Goal: Check status: Check status

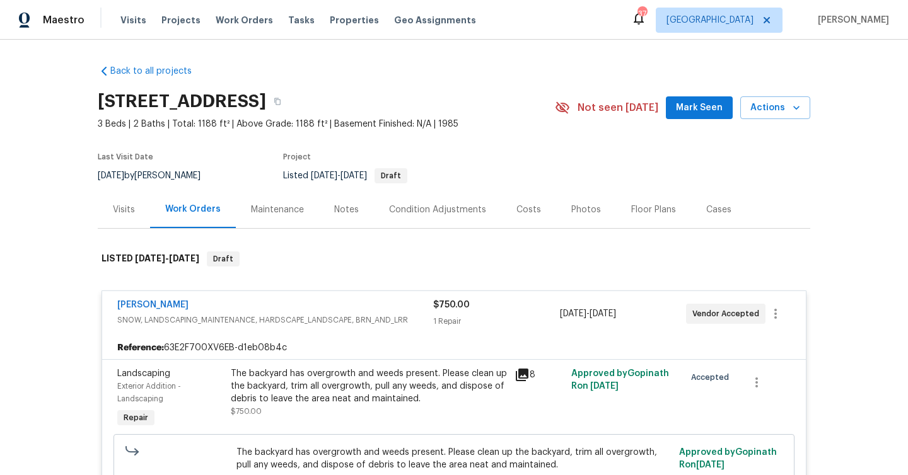
click at [124, 206] on div "Visits" at bounding box center [124, 210] width 22 height 13
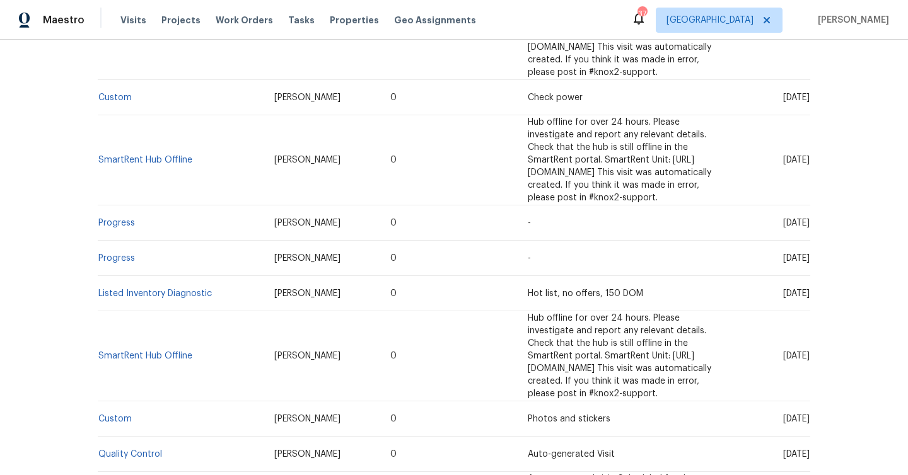
scroll to position [335, 0]
click at [111, 217] on link "Progress" at bounding box center [116, 221] width 37 height 9
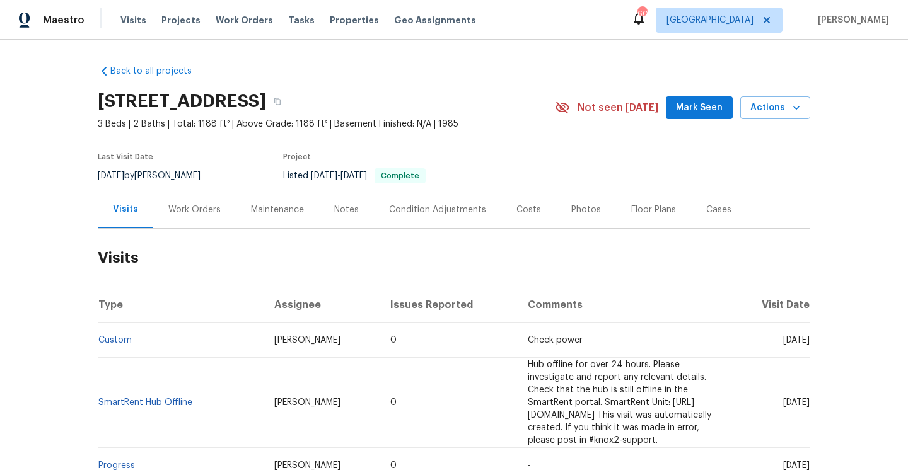
drag, startPoint x: 201, startPoint y: 214, endPoint x: 207, endPoint y: 219, distance: 7.7
click at [200, 214] on div "Work Orders" at bounding box center [194, 210] width 52 height 13
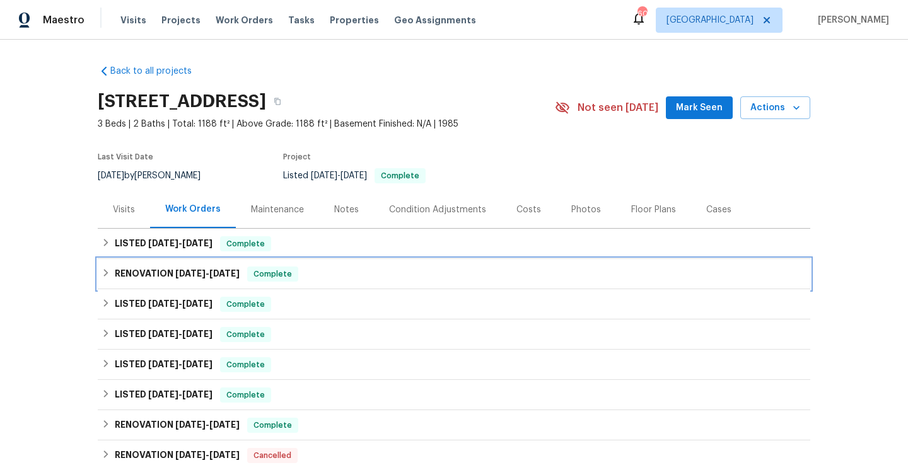
click at [173, 272] on h6 "RENOVATION 8/11/25 - 8/18/25" at bounding box center [177, 274] width 125 height 15
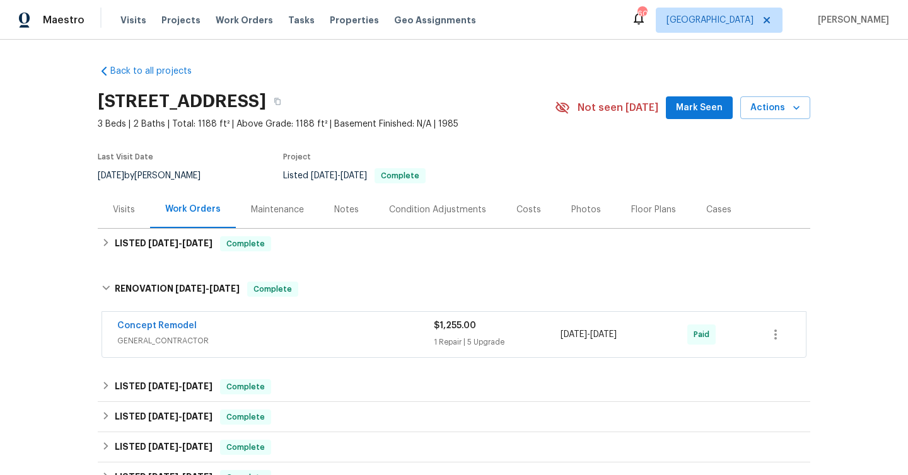
click at [332, 335] on span "GENERAL_CONTRACTOR" at bounding box center [275, 341] width 316 height 13
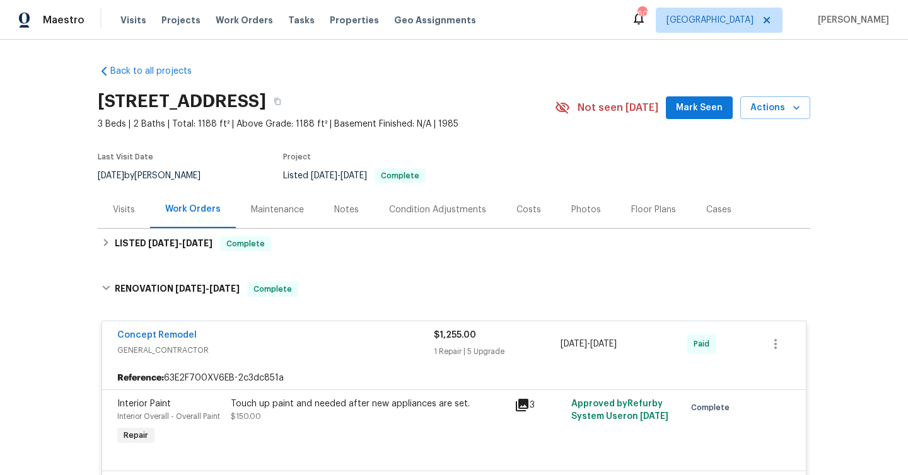
click at [120, 214] on div "Visits" at bounding box center [124, 210] width 22 height 13
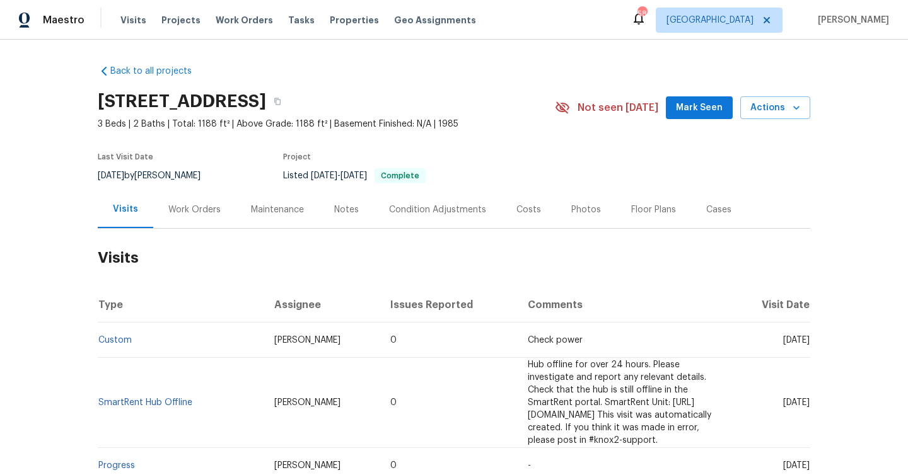
click at [195, 207] on div "Work Orders" at bounding box center [194, 210] width 52 height 13
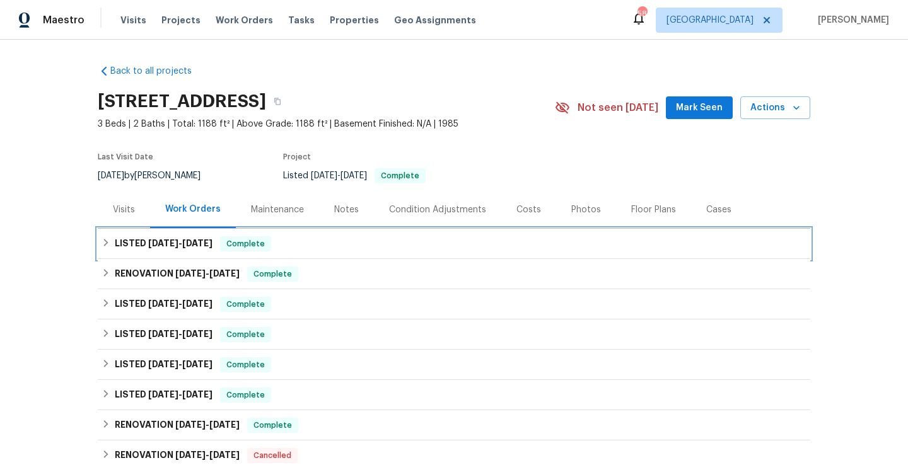
click at [275, 245] on div "LISTED 9/5/25 - 9/8/25 Complete" at bounding box center [453, 243] width 705 height 15
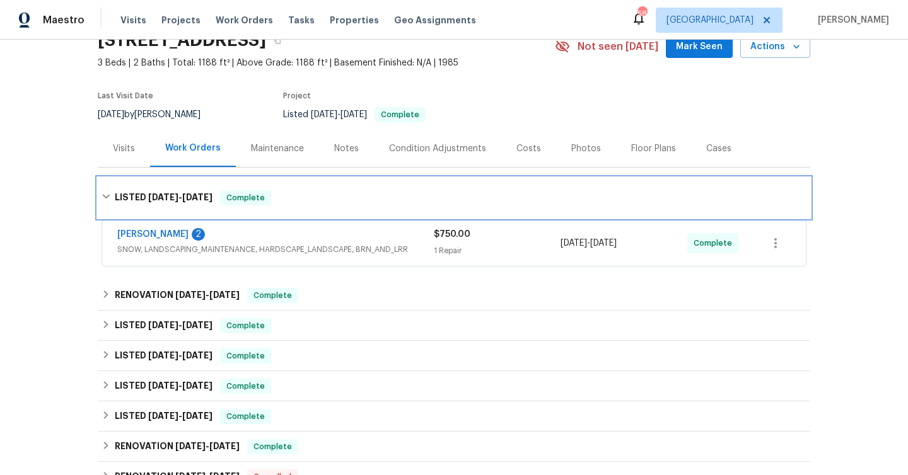
scroll to position [62, 0]
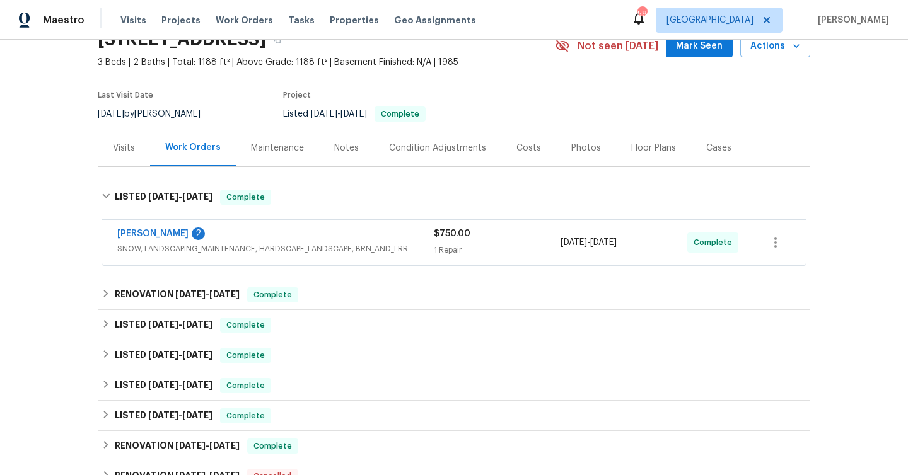
click at [328, 247] on span "SNOW, LANDSCAPING_MAINTENANCE, HARDSCAPE_LANDSCAPE, BRN_AND_LRR" at bounding box center [275, 249] width 316 height 13
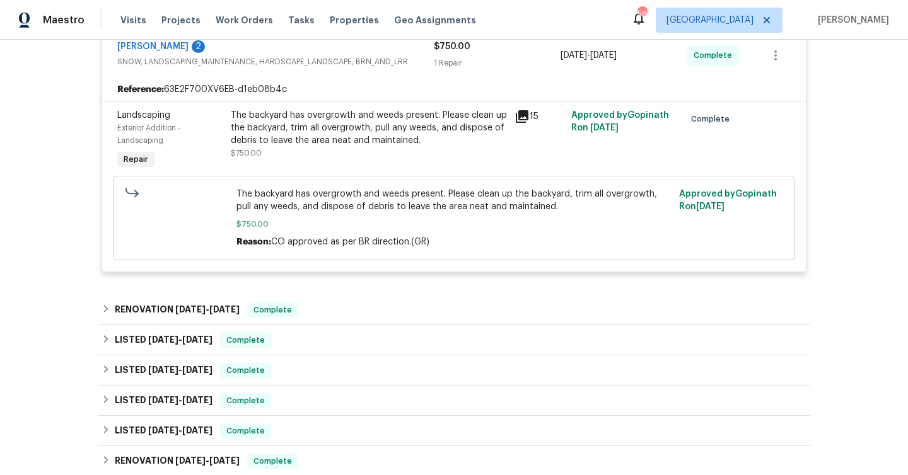
scroll to position [260, 0]
click at [523, 113] on icon at bounding box center [522, 115] width 13 height 13
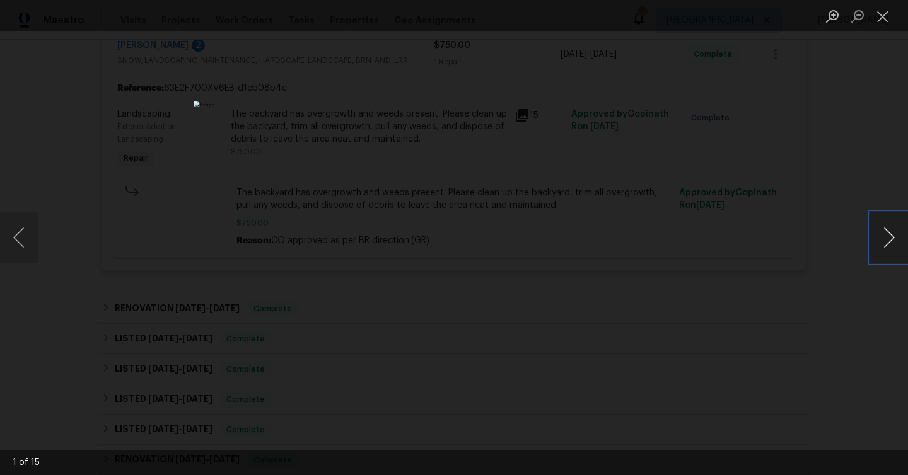
click at [884, 234] on button "Next image" at bounding box center [889, 237] width 38 height 50
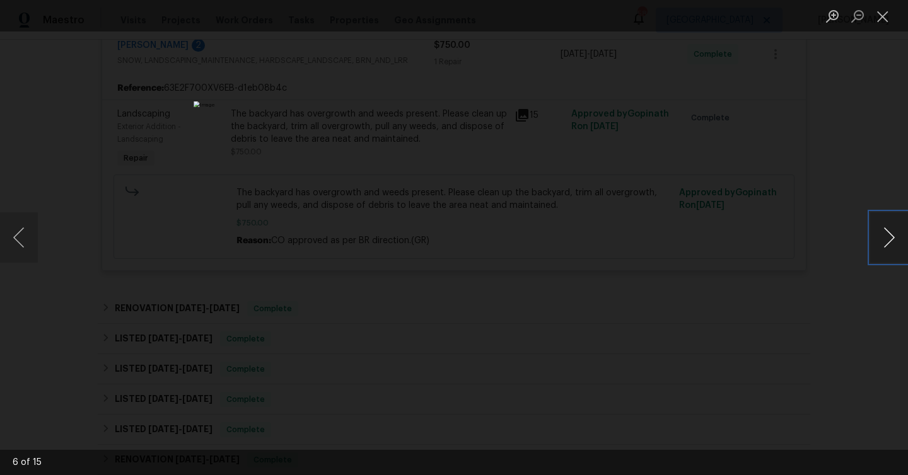
click at [884, 234] on button "Next image" at bounding box center [889, 237] width 38 height 50
click at [877, 239] on button "Next image" at bounding box center [889, 237] width 38 height 50
drag, startPoint x: 16, startPoint y: 244, endPoint x: 418, endPoint y: 130, distance: 417.9
click at [17, 244] on button "Previous image" at bounding box center [19, 237] width 38 height 50
click at [883, 16] on button "Close lightbox" at bounding box center [882, 16] width 25 height 22
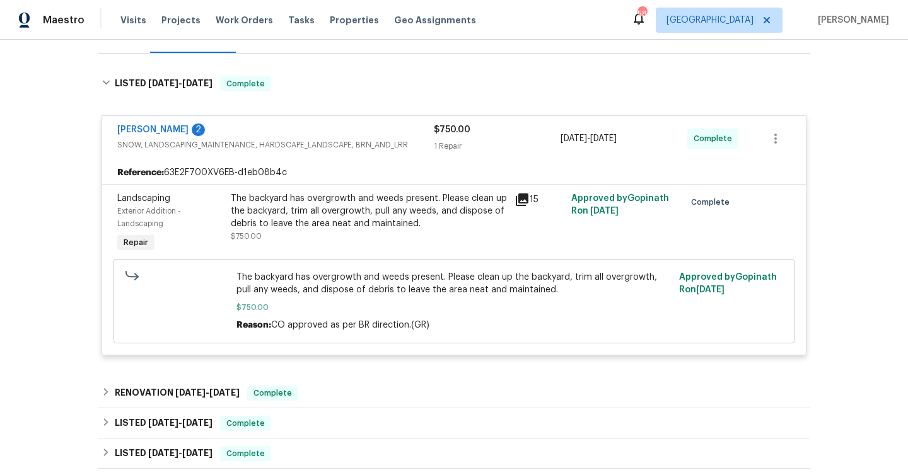
scroll to position [156, 0]
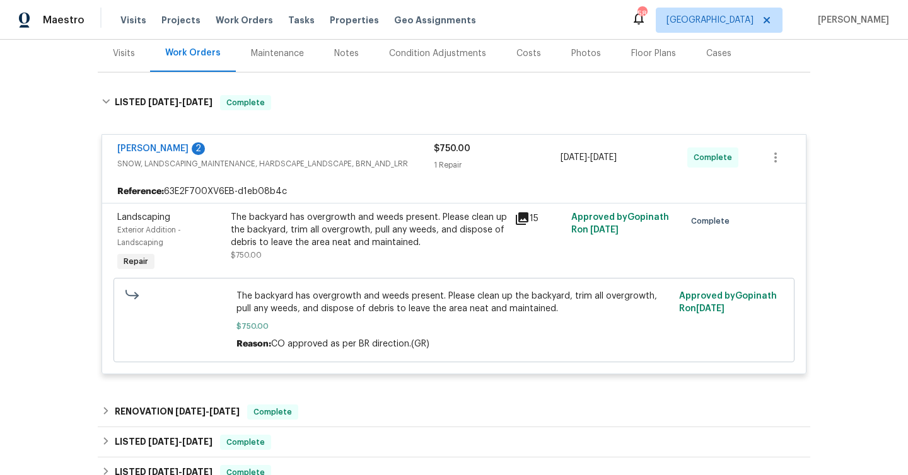
click at [518, 216] on icon at bounding box center [522, 218] width 13 height 13
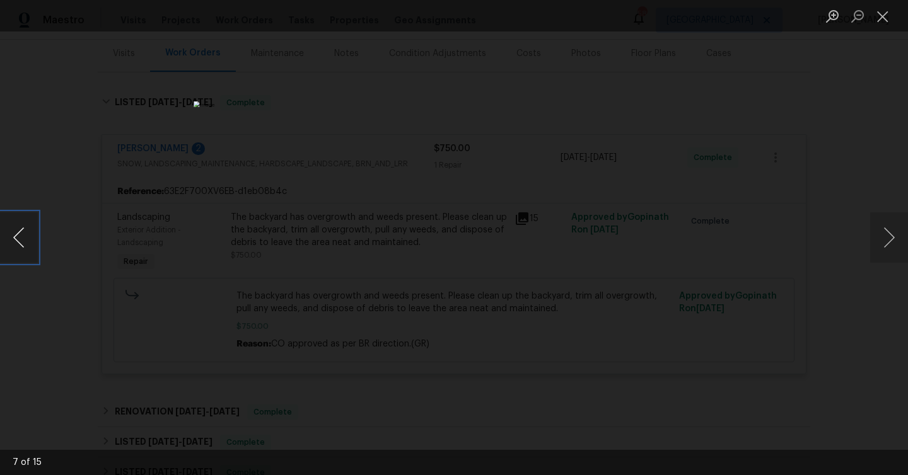
click at [25, 238] on button "Previous image" at bounding box center [19, 237] width 38 height 50
click at [893, 235] on button "Next image" at bounding box center [889, 237] width 38 height 50
click at [26, 238] on button "Previous image" at bounding box center [19, 237] width 38 height 50
click at [30, 240] on button "Previous image" at bounding box center [19, 237] width 38 height 50
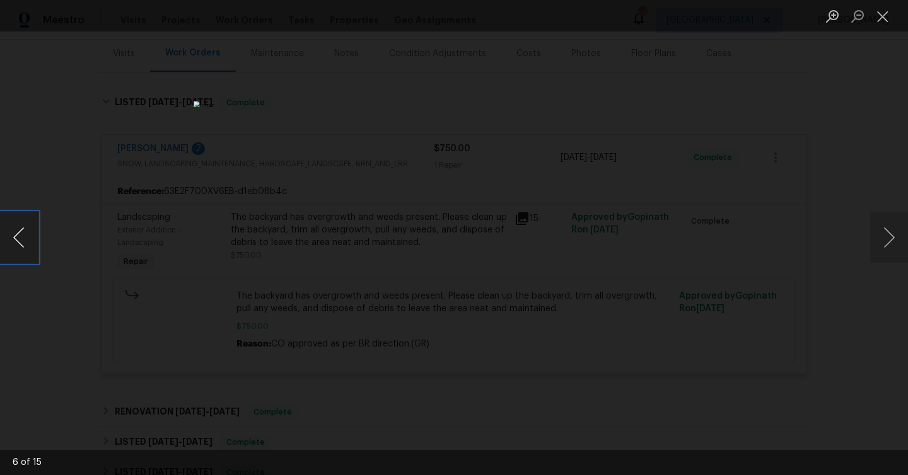
click at [28, 237] on button "Previous image" at bounding box center [19, 237] width 38 height 50
click at [28, 236] on button "Previous image" at bounding box center [19, 237] width 38 height 50
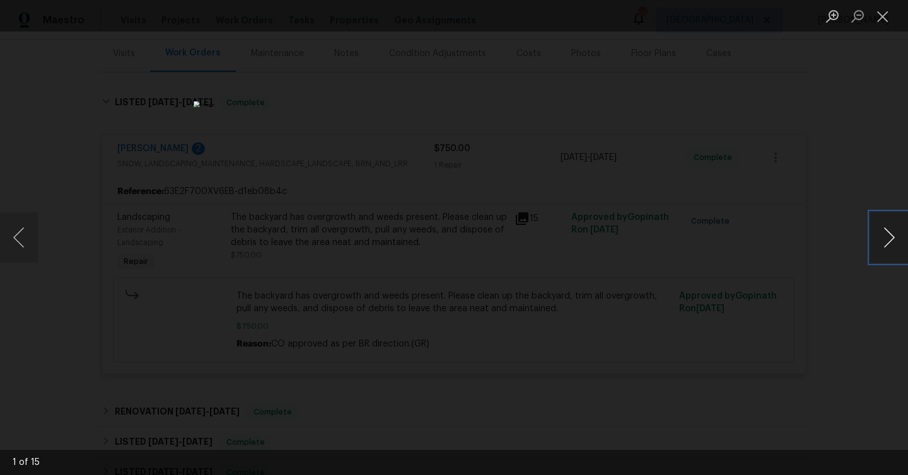
click at [886, 237] on button "Next image" at bounding box center [889, 237] width 38 height 50
click at [886, 16] on button "Close lightbox" at bounding box center [882, 16] width 25 height 22
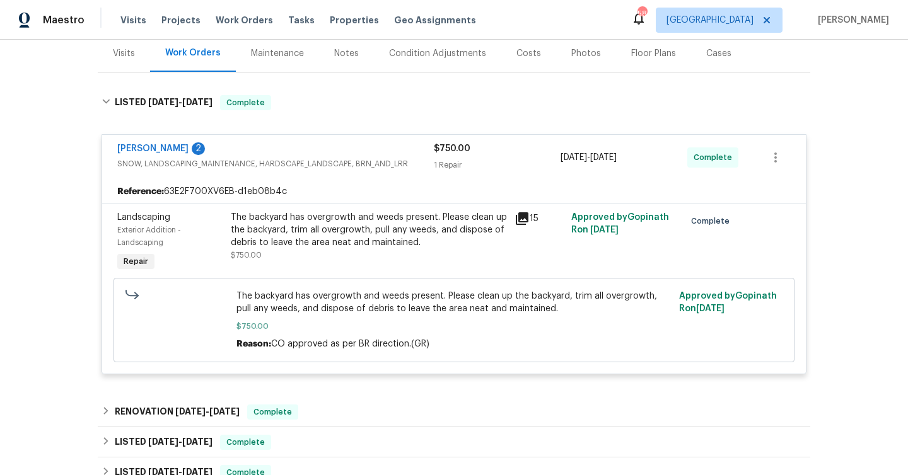
click at [525, 213] on icon at bounding box center [522, 218] width 13 height 13
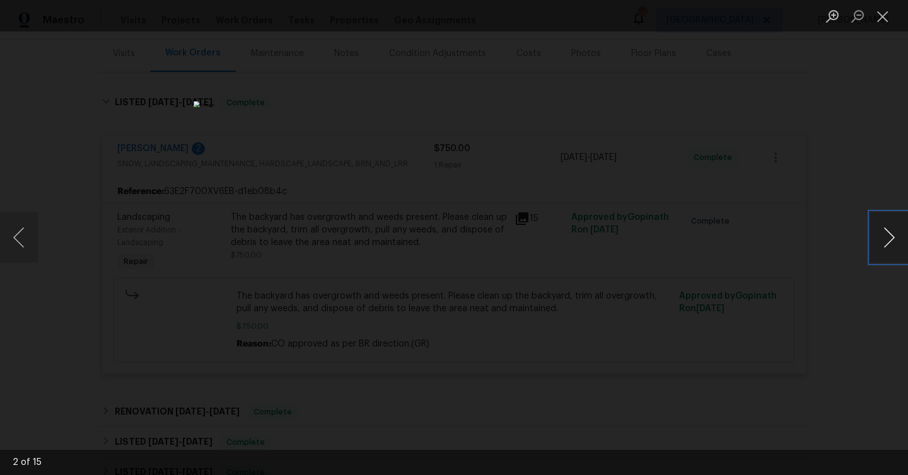
click at [893, 238] on button "Next image" at bounding box center [889, 237] width 38 height 50
click at [13, 236] on button "Previous image" at bounding box center [19, 237] width 38 height 50
click at [888, 241] on button "Next image" at bounding box center [889, 237] width 38 height 50
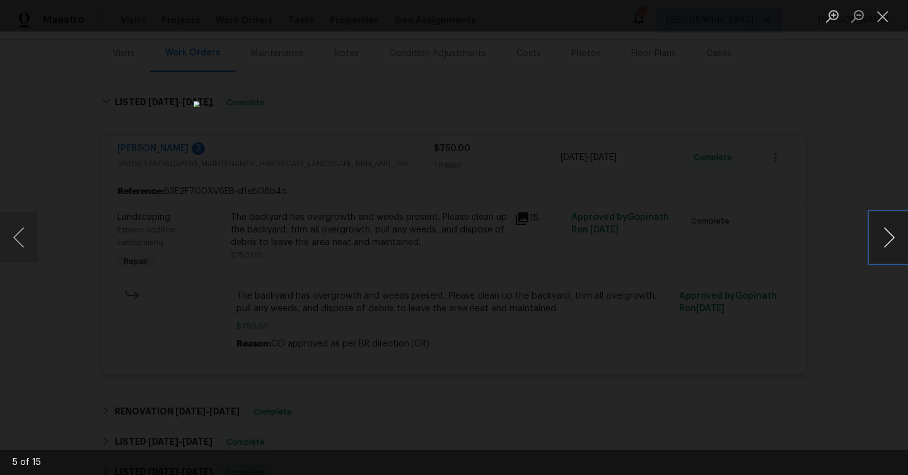
click at [888, 241] on button "Next image" at bounding box center [889, 237] width 38 height 50
click at [884, 241] on button "Next image" at bounding box center [889, 237] width 38 height 50
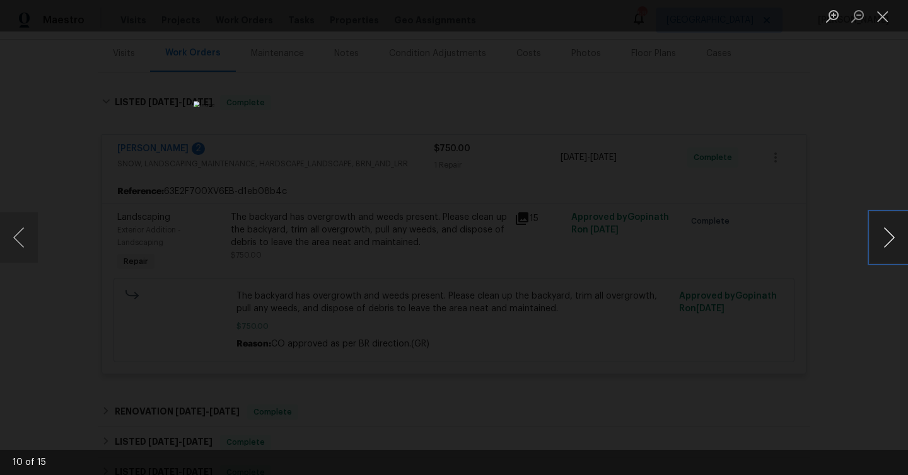
click at [884, 241] on button "Next image" at bounding box center [889, 237] width 38 height 50
click at [881, 9] on button "Close lightbox" at bounding box center [882, 16] width 25 height 22
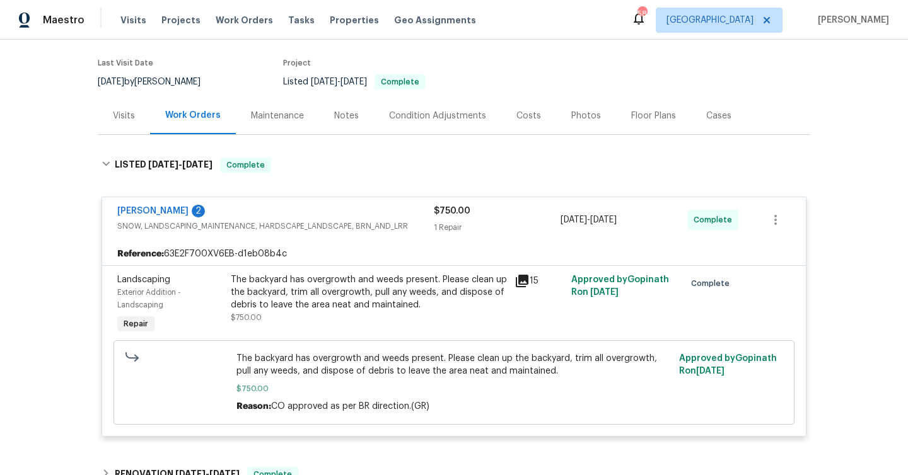
scroll to position [37, 0]
